Goal: Information Seeking & Learning: Learn about a topic

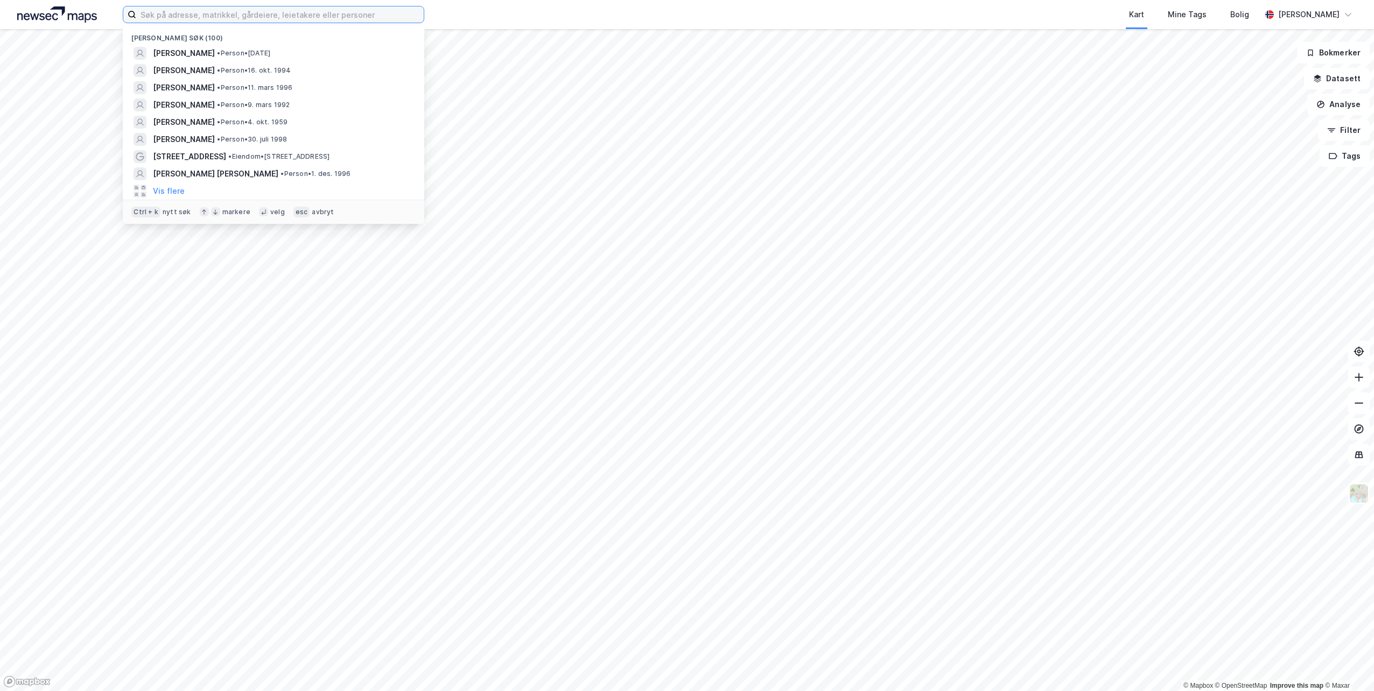
click at [286, 14] on input at bounding box center [279, 14] width 287 height 16
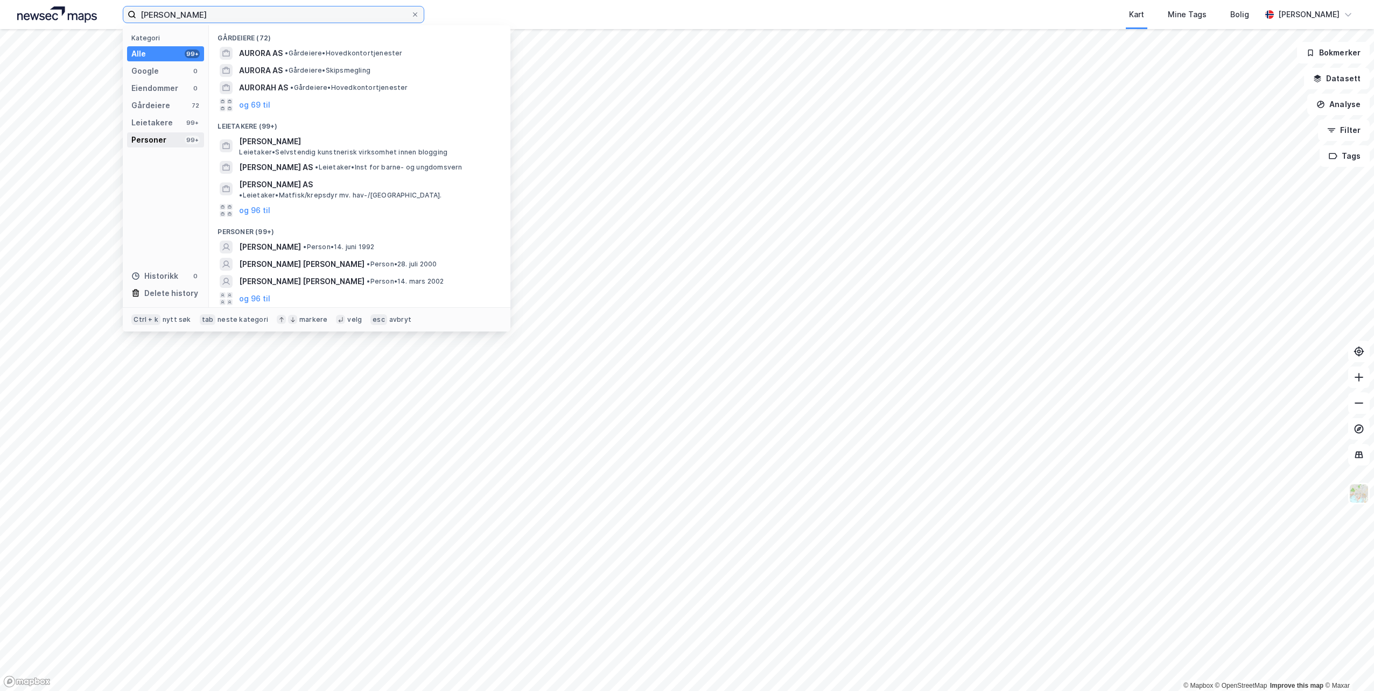
type input "[PERSON_NAME]"
click at [149, 145] on div "Personer" at bounding box center [148, 140] width 35 height 13
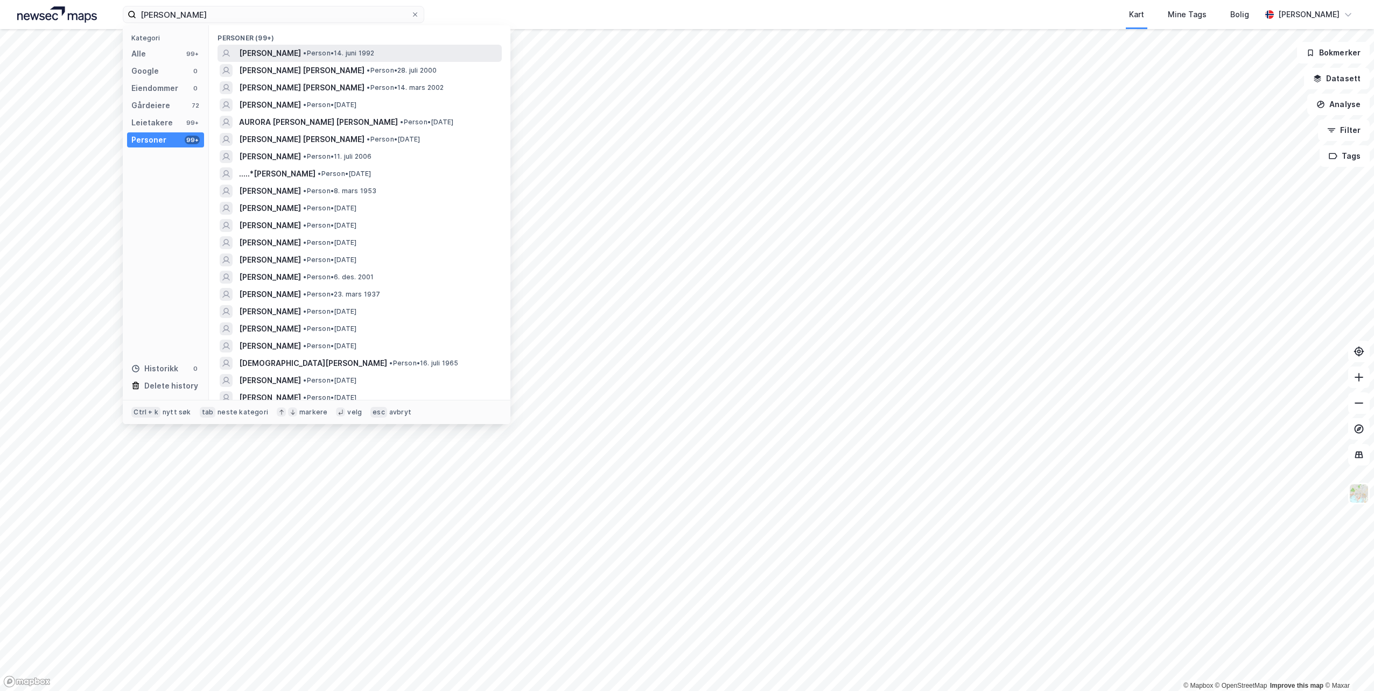
click at [301, 55] on span "[PERSON_NAME]" at bounding box center [270, 53] width 62 height 13
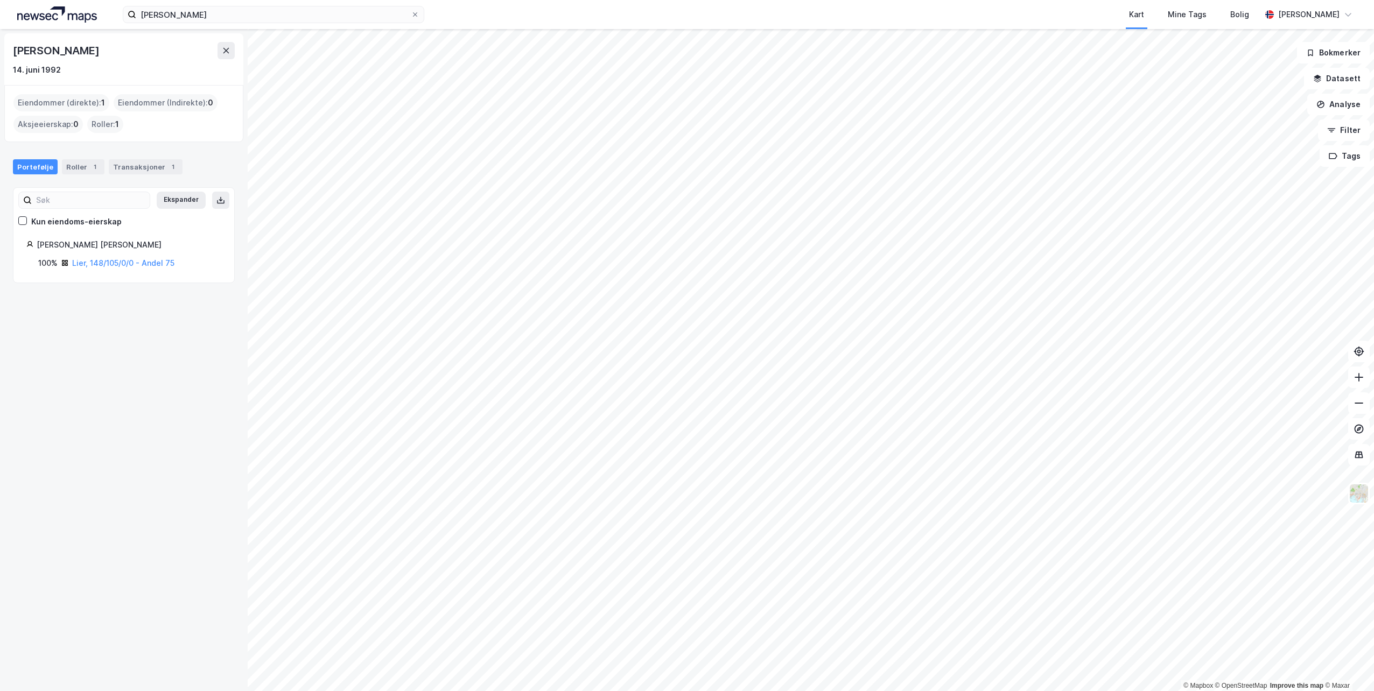
click at [166, 158] on div "Portefølje Roller 1 Transaksjoner 1" at bounding box center [124, 162] width 248 height 32
click at [167, 166] on div "1" at bounding box center [172, 167] width 11 height 11
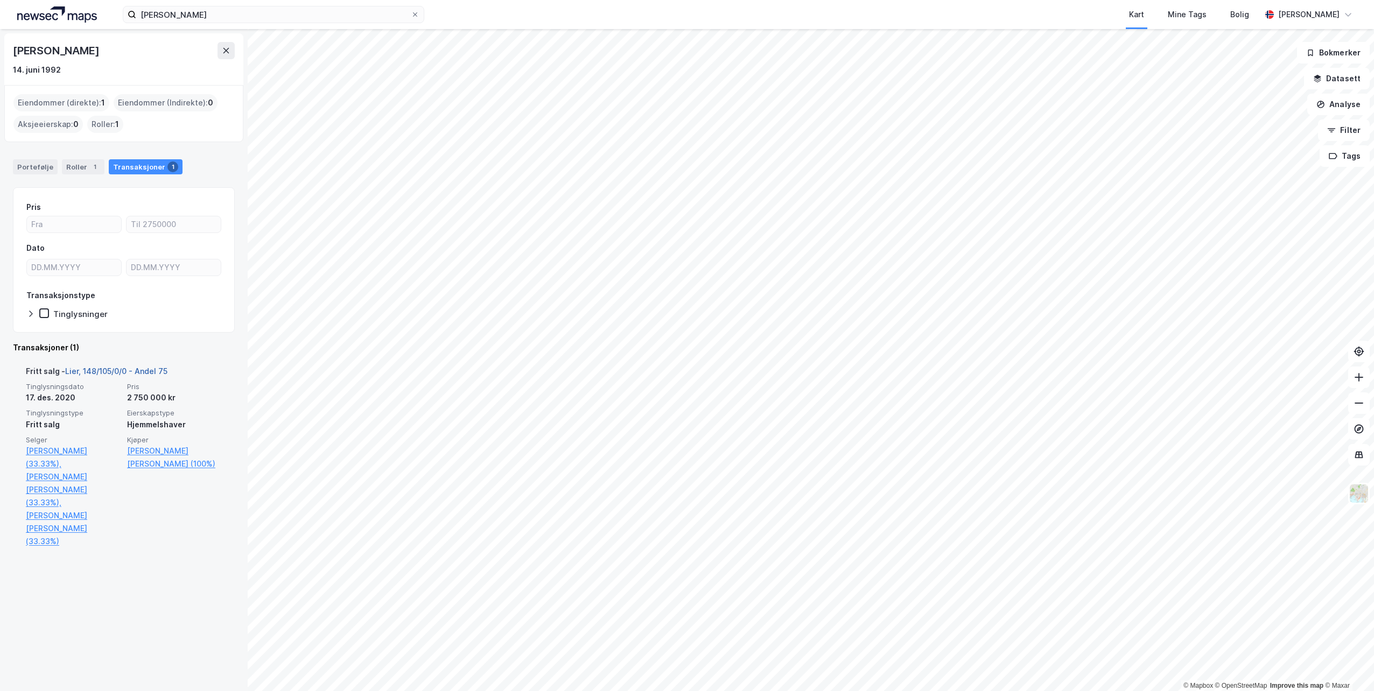
click at [137, 374] on link "Lier, 148/105/0/0 - Andel 75" at bounding box center [116, 371] width 102 height 9
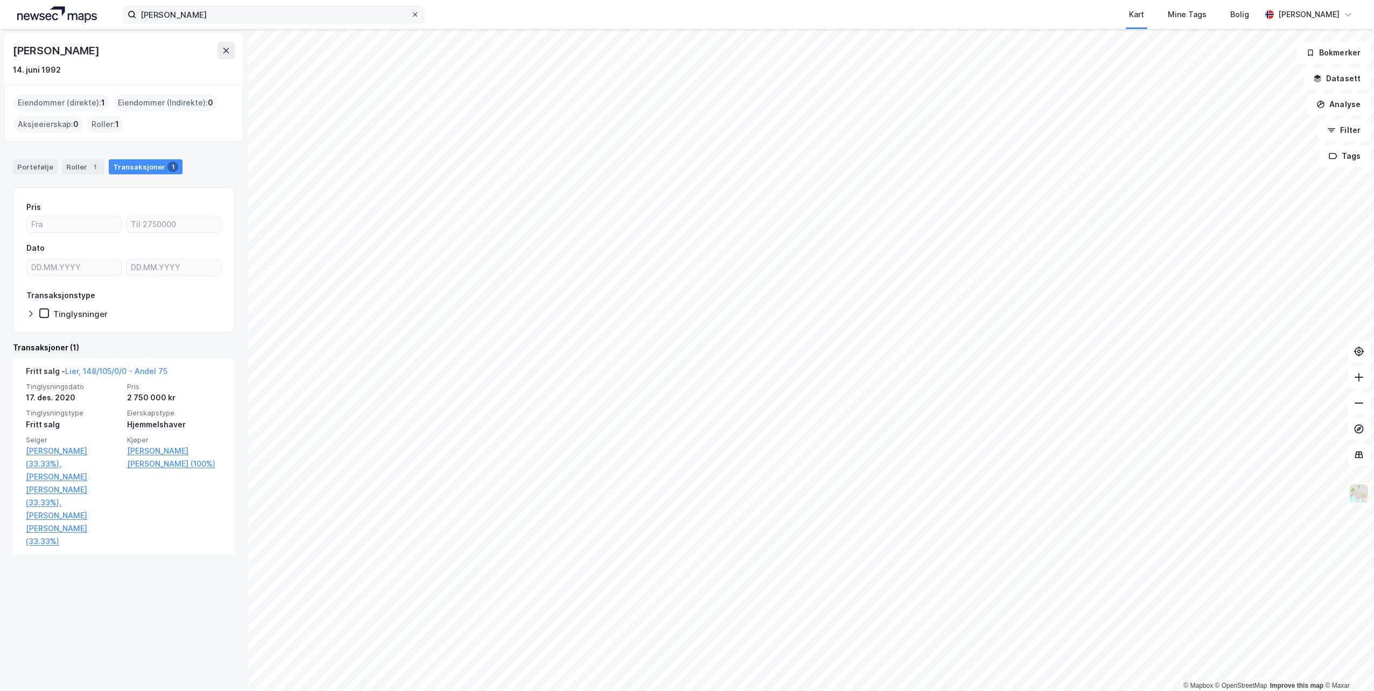
click at [414, 14] on icon at bounding box center [415, 14] width 6 height 6
click at [411, 14] on input "[PERSON_NAME]" at bounding box center [273, 14] width 275 height 16
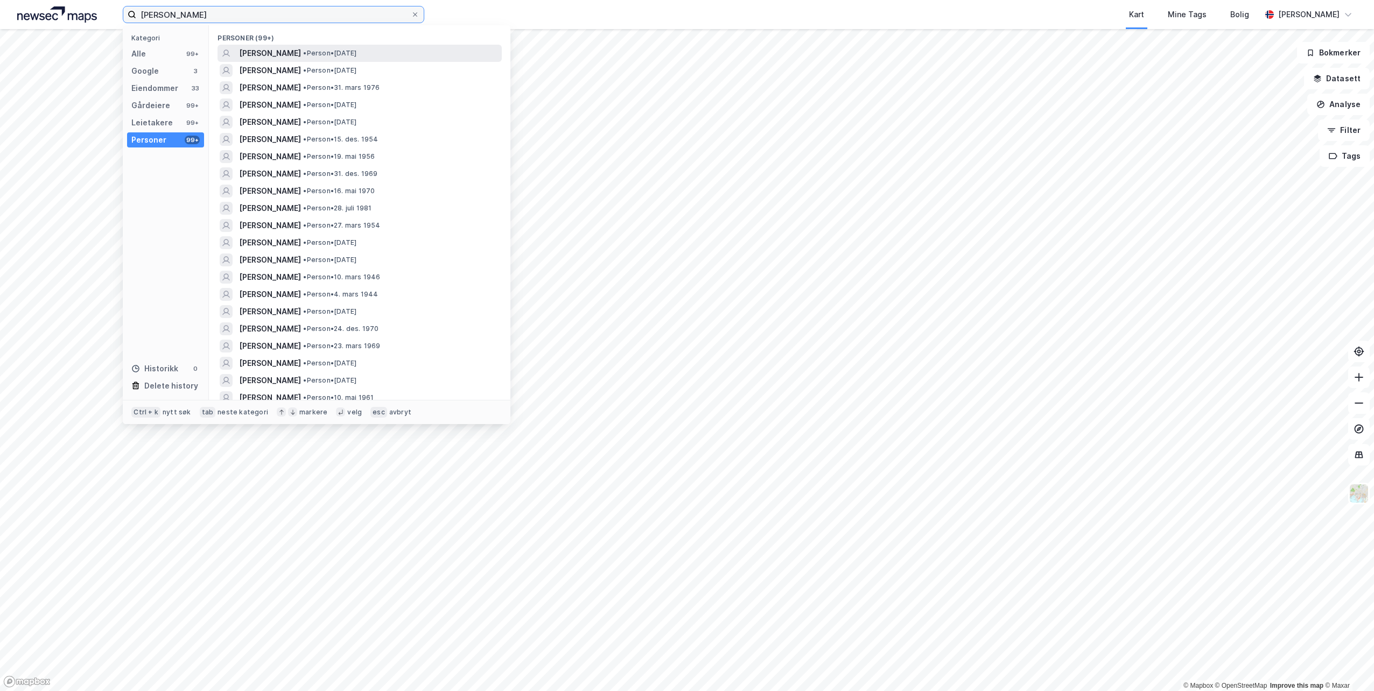
type input "[PERSON_NAME]"
click at [301, 53] on span "[PERSON_NAME]" at bounding box center [270, 53] width 62 height 13
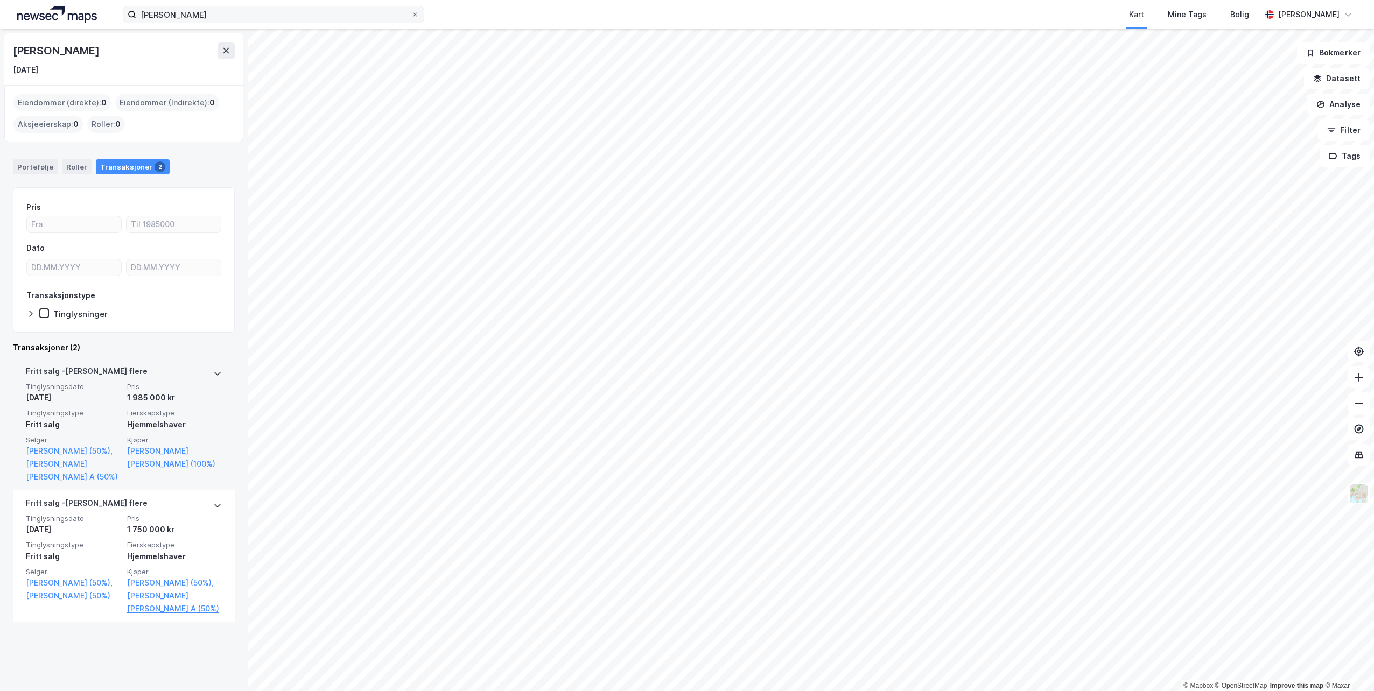
click at [192, 374] on div "[PERSON_NAME] flere" at bounding box center [124, 373] width 196 height 17
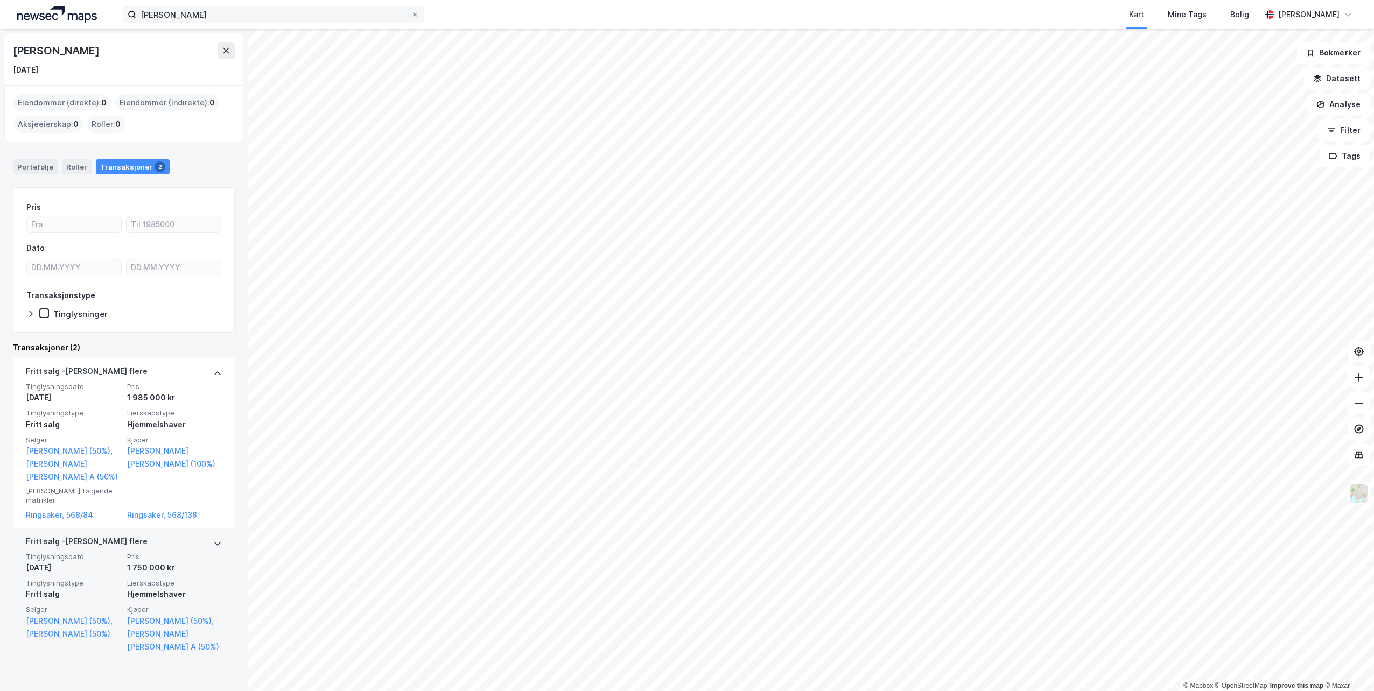
click at [185, 539] on div "[PERSON_NAME] flere" at bounding box center [124, 543] width 196 height 17
click at [185, 10] on input "[PERSON_NAME]" at bounding box center [273, 14] width 275 height 16
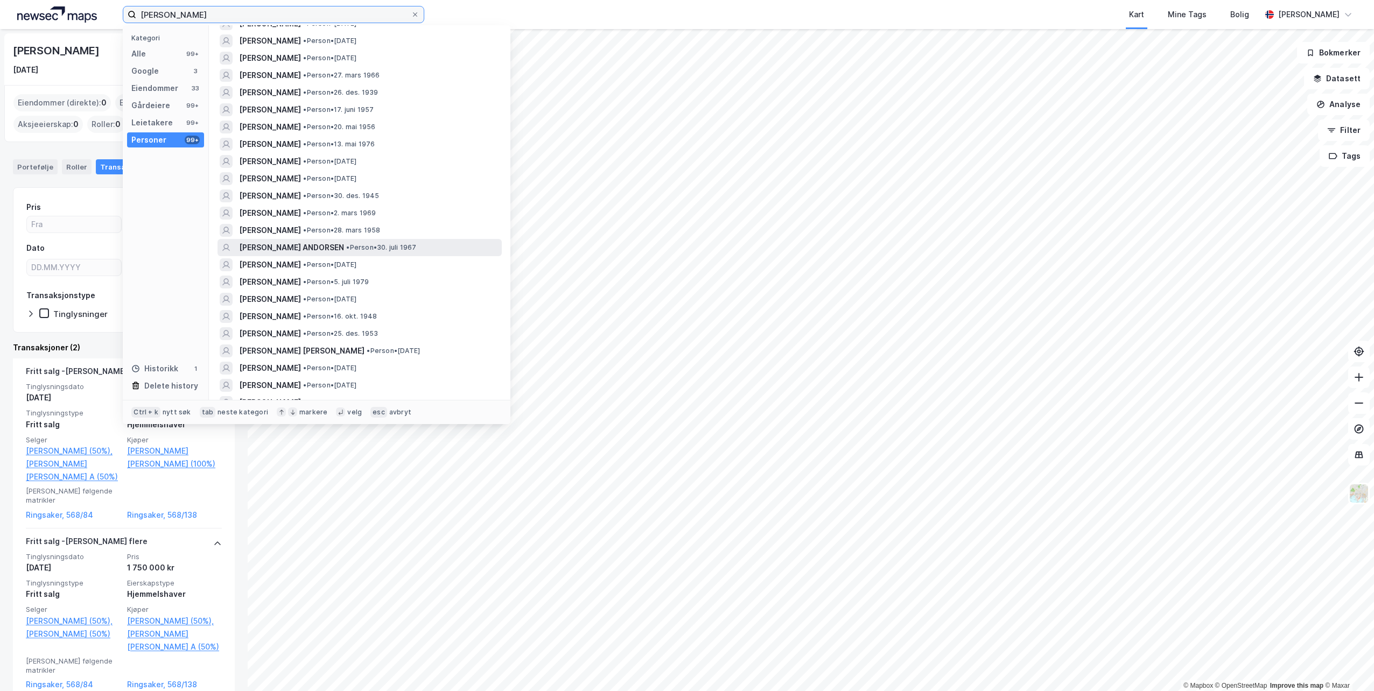
scroll to position [1243, 0]
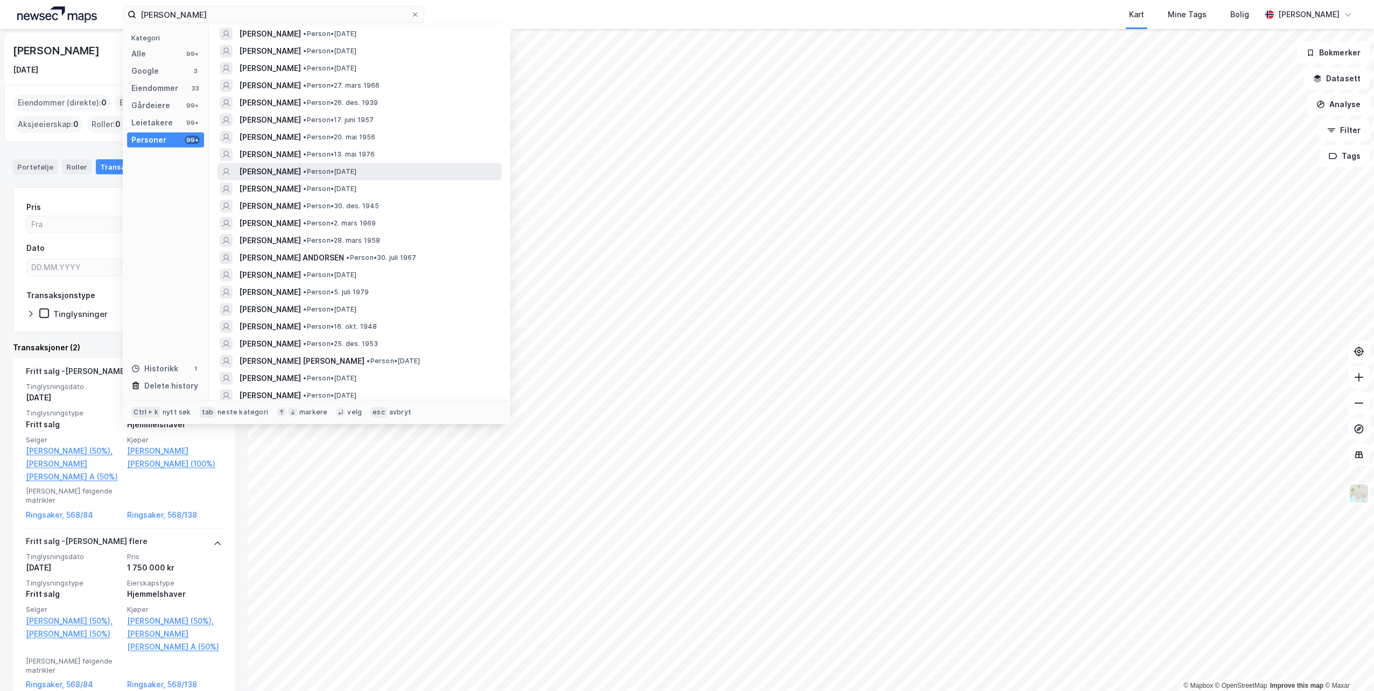
click at [322, 174] on span "• Person • [DATE]" at bounding box center [329, 171] width 53 height 9
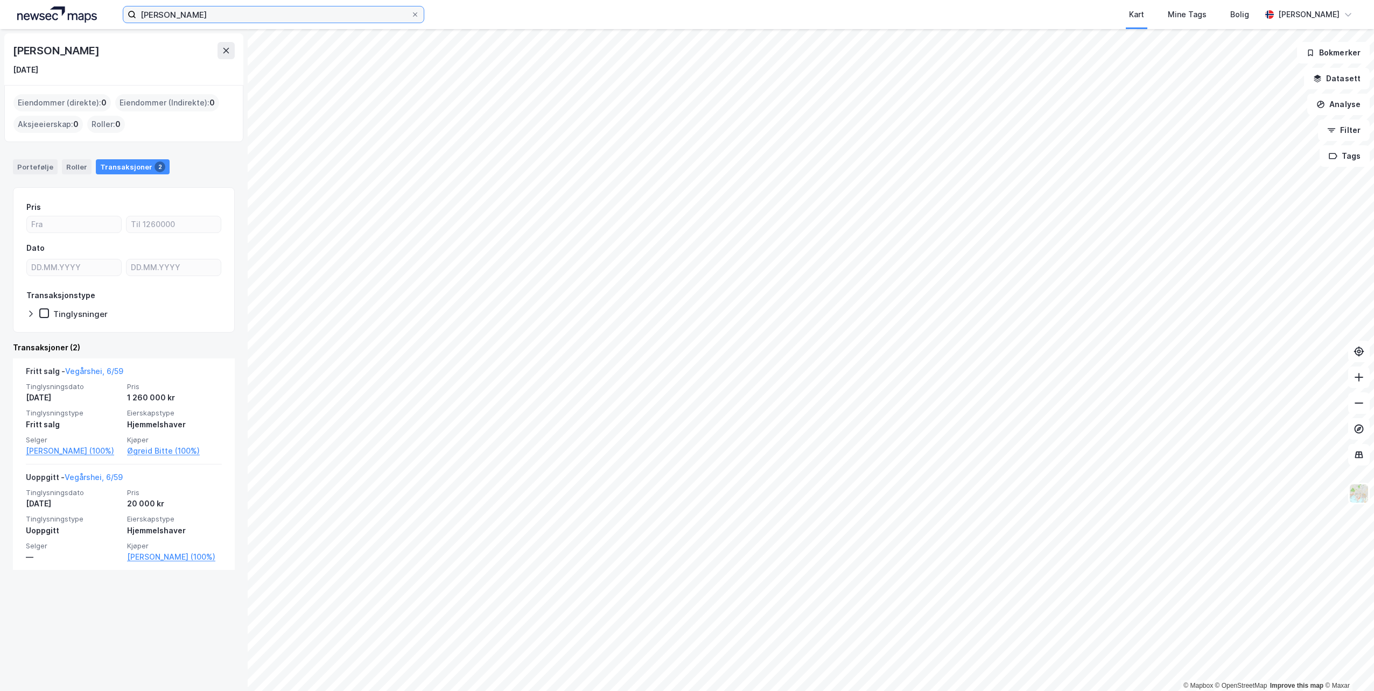
click at [325, 20] on input "[PERSON_NAME]" at bounding box center [273, 14] width 275 height 16
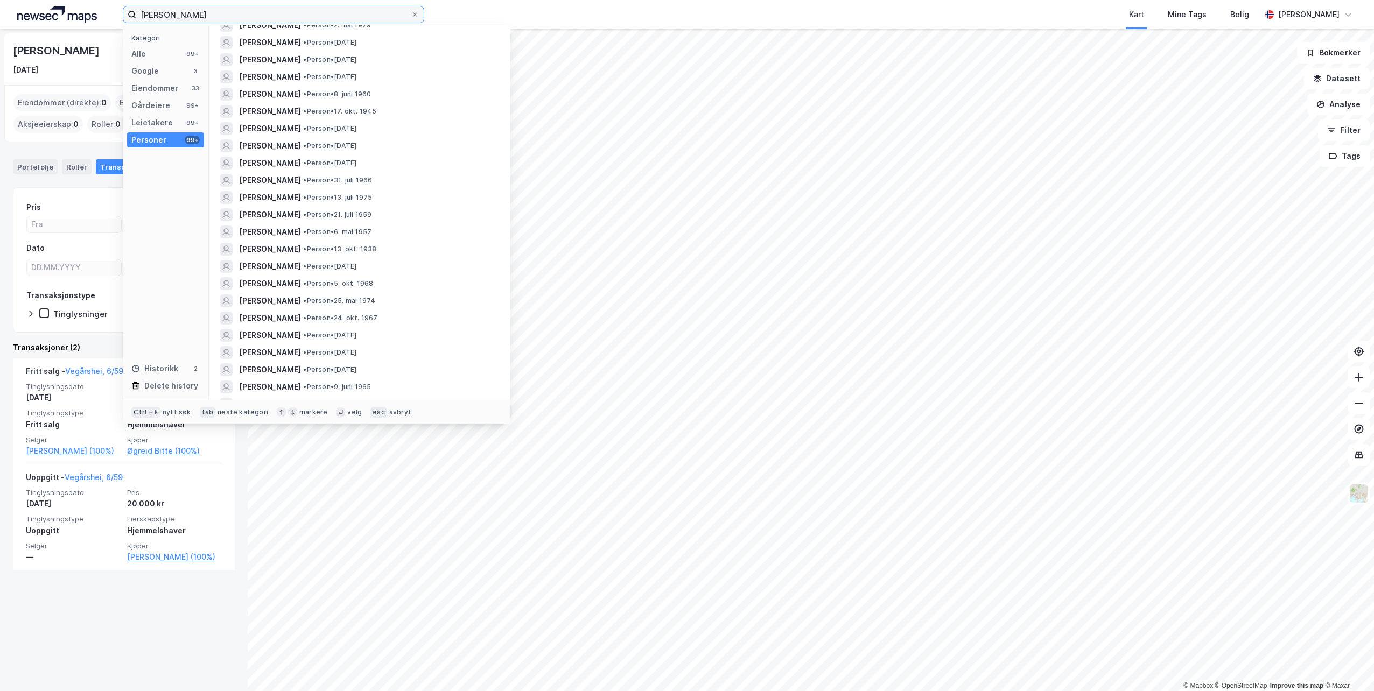
scroll to position [700, 0]
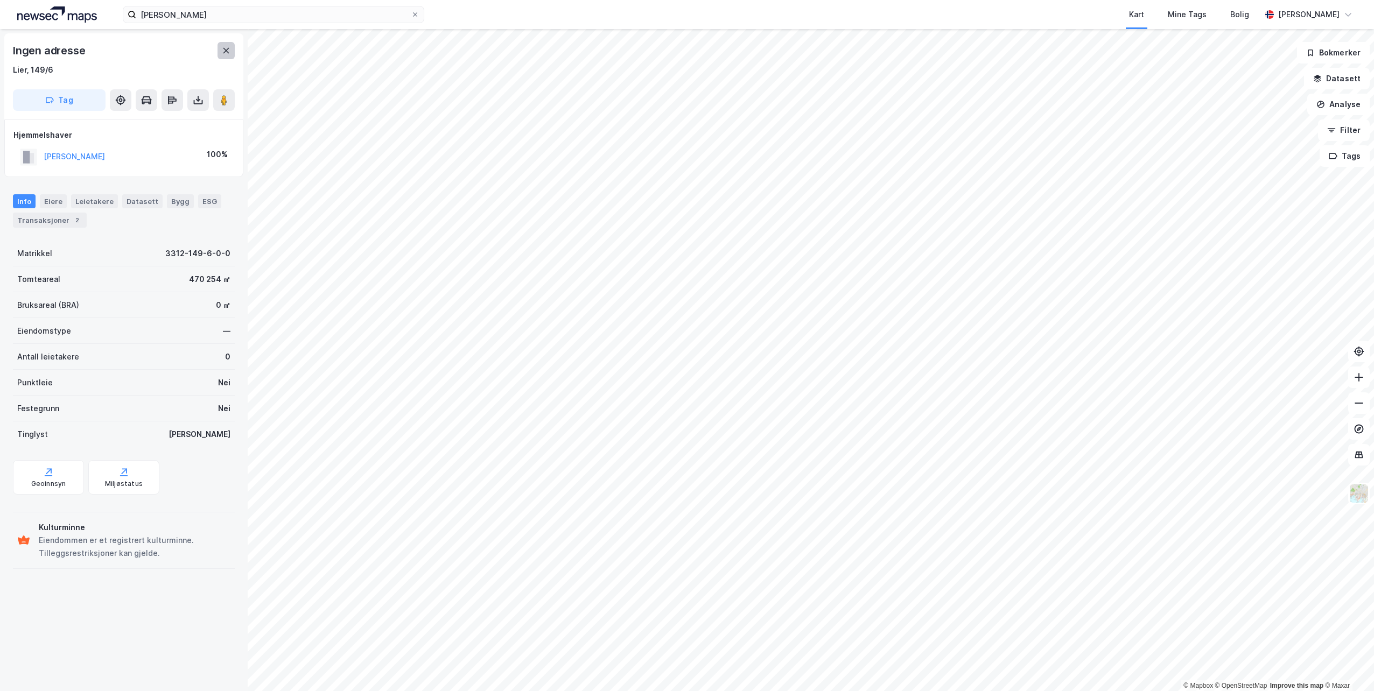
click at [228, 48] on icon at bounding box center [226, 50] width 9 height 9
